Goal: Task Accomplishment & Management: Manage account settings

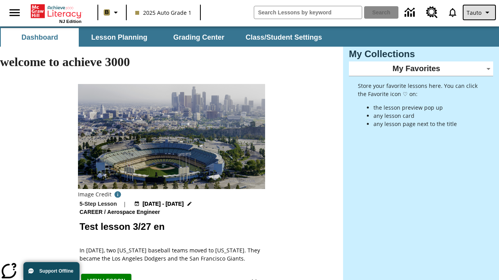
click at [480, 12] on span "Tauto" at bounding box center [473, 13] width 15 height 8
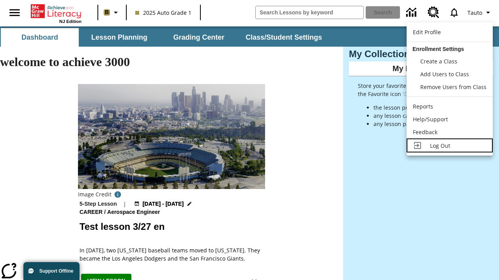
click at [449, 146] on span "Log Out" at bounding box center [440, 145] width 20 height 7
